Goal: Check status: Check status

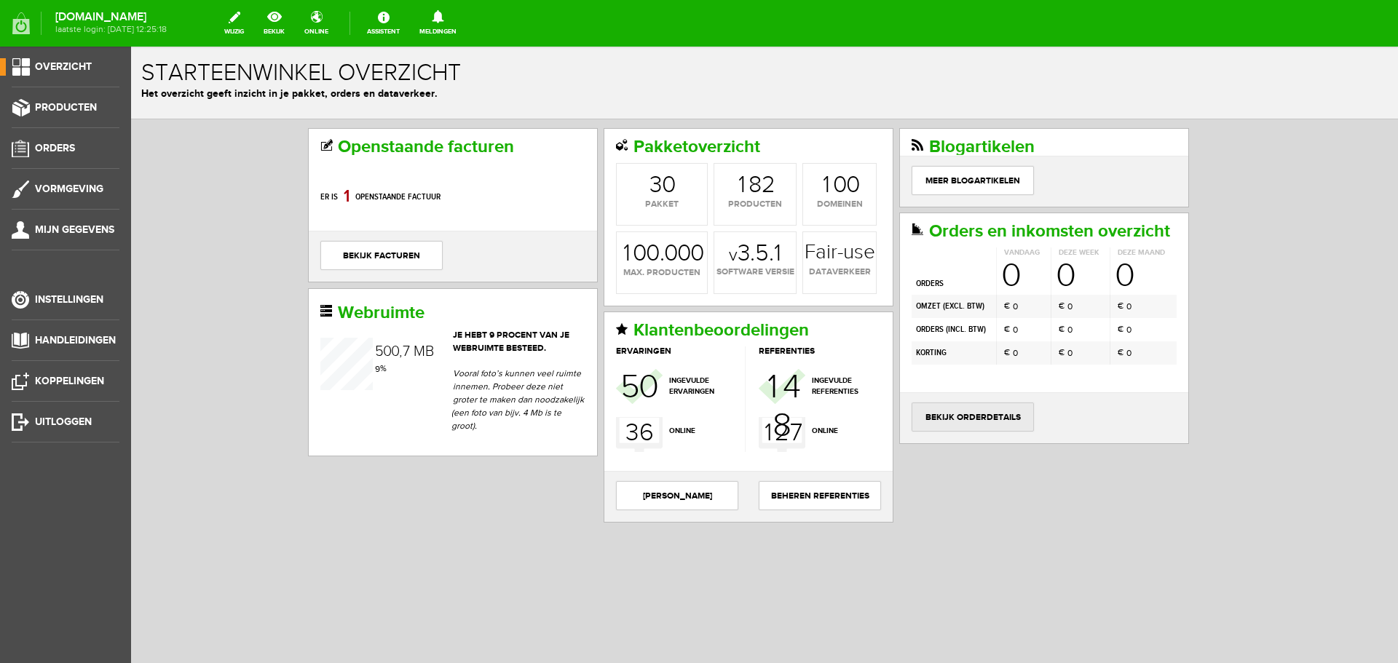
click at [993, 415] on link "bekijk orderdetails" at bounding box center [973, 417] width 122 height 29
click at [991, 414] on link "bekijk orderdetails" at bounding box center [973, 417] width 122 height 29
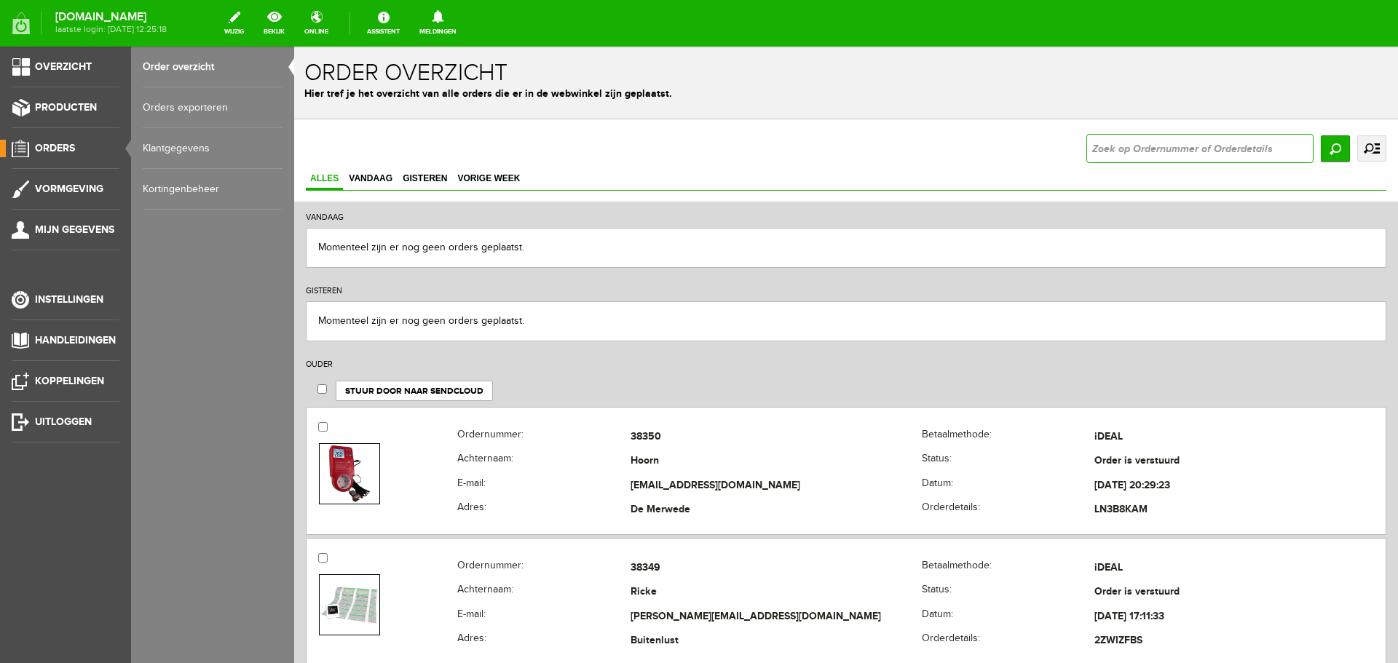
paste input "37166"
type input "37166"
click at [1328, 147] on input "Zoeken" at bounding box center [1335, 148] width 29 height 26
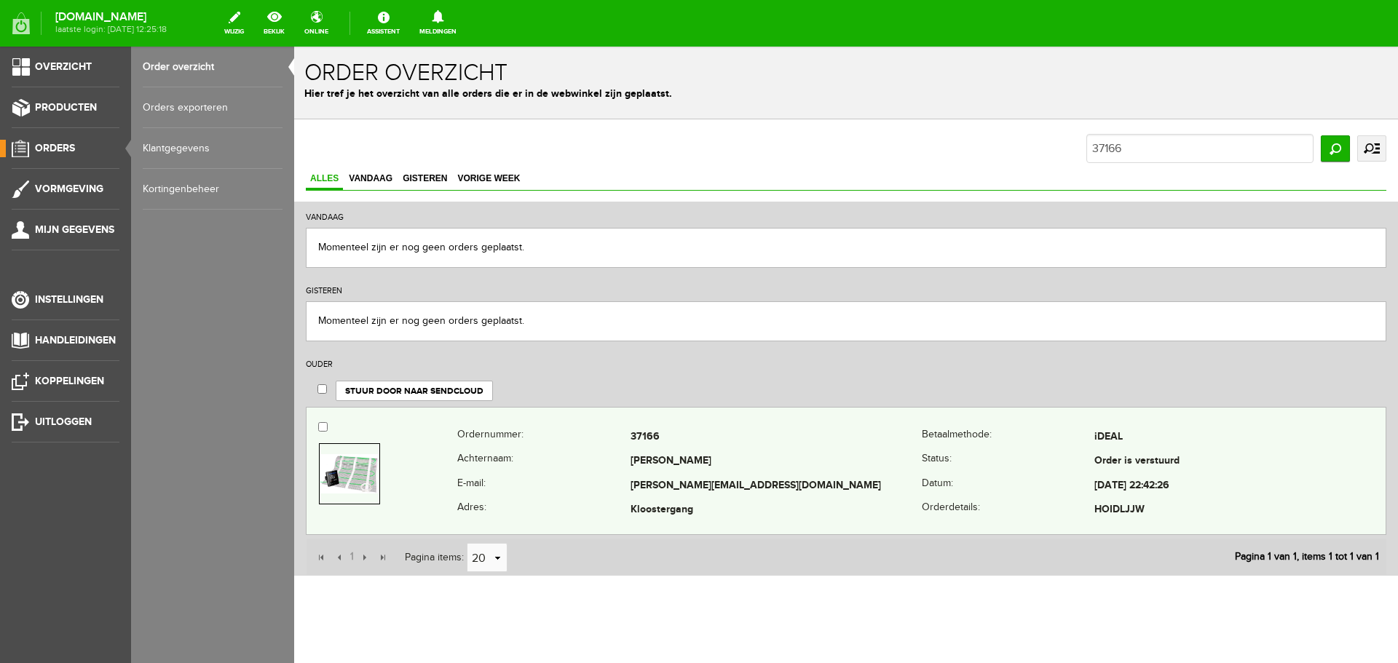
click at [578, 456] on th "Achternaam:" at bounding box center [543, 462] width 173 height 25
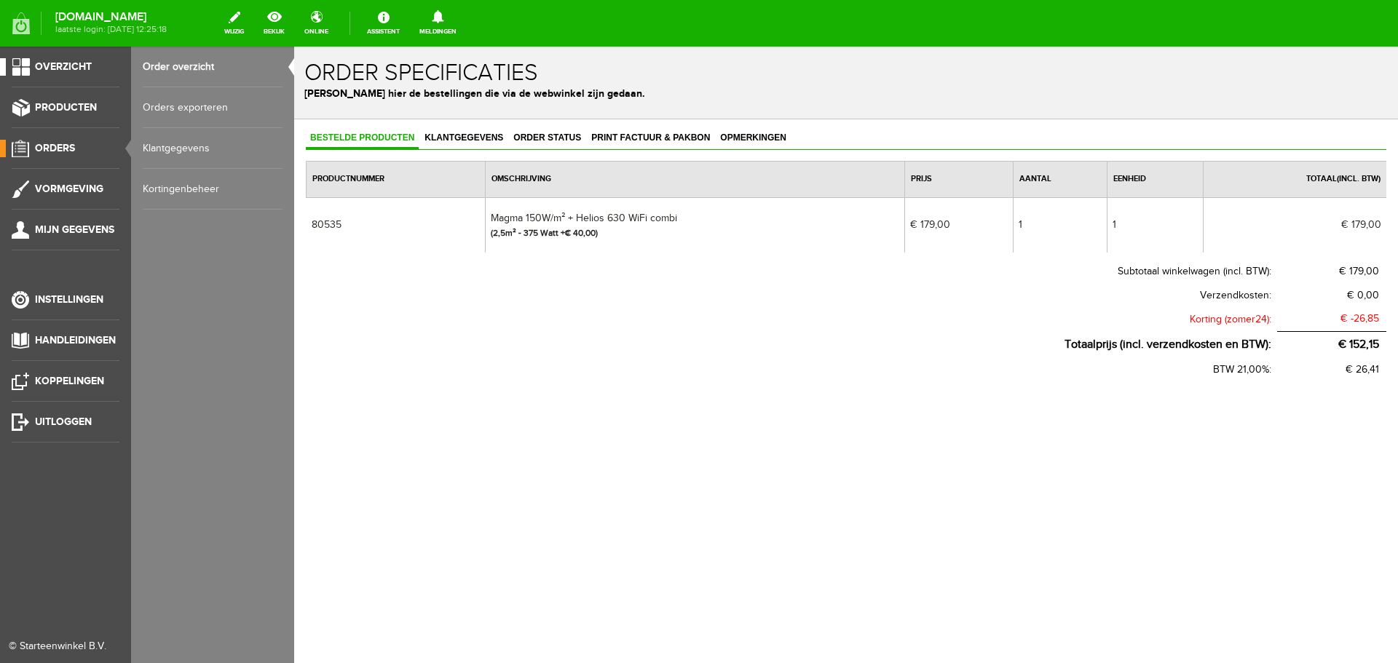
click at [29, 68] on link "Overzicht" at bounding box center [59, 66] width 119 height 17
